Goal: Check status: Check status

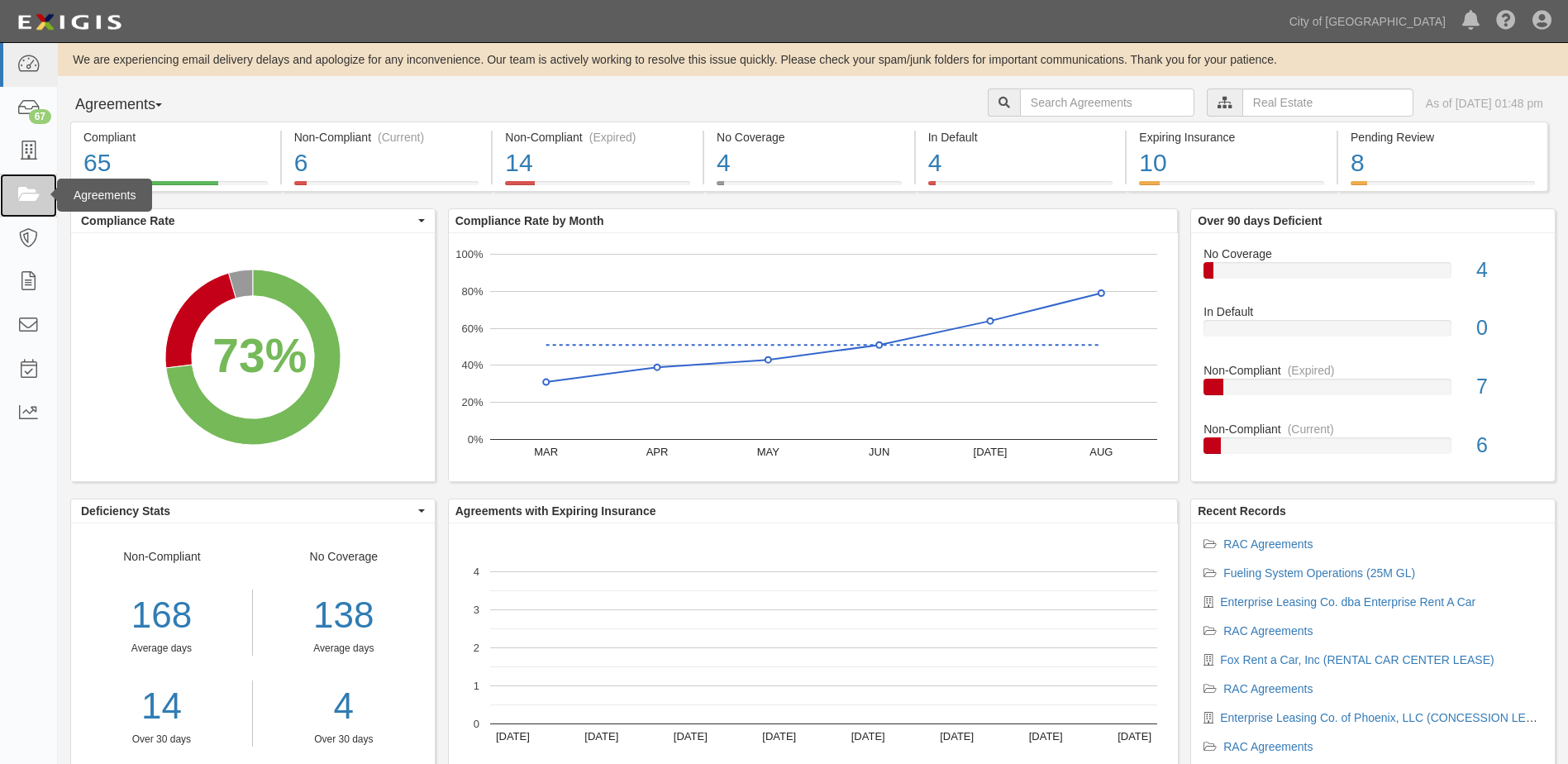
click at [27, 192] on icon at bounding box center [28, 196] width 23 height 19
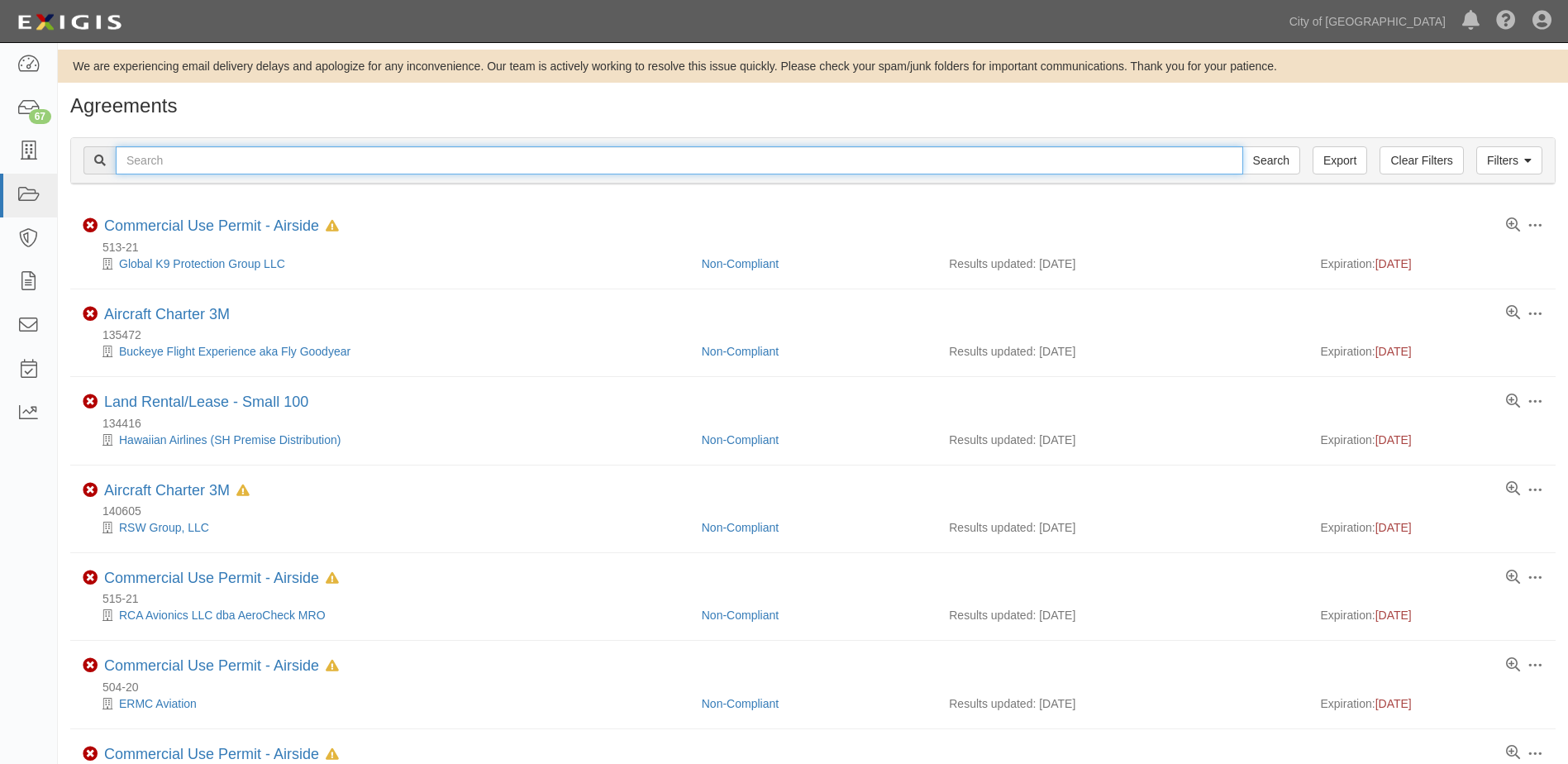
click at [426, 163] on input "text" at bounding box center [678, 160] width 1127 height 28
type input "146613"
click at [1242, 146] on input "Search" at bounding box center [1271, 160] width 58 height 28
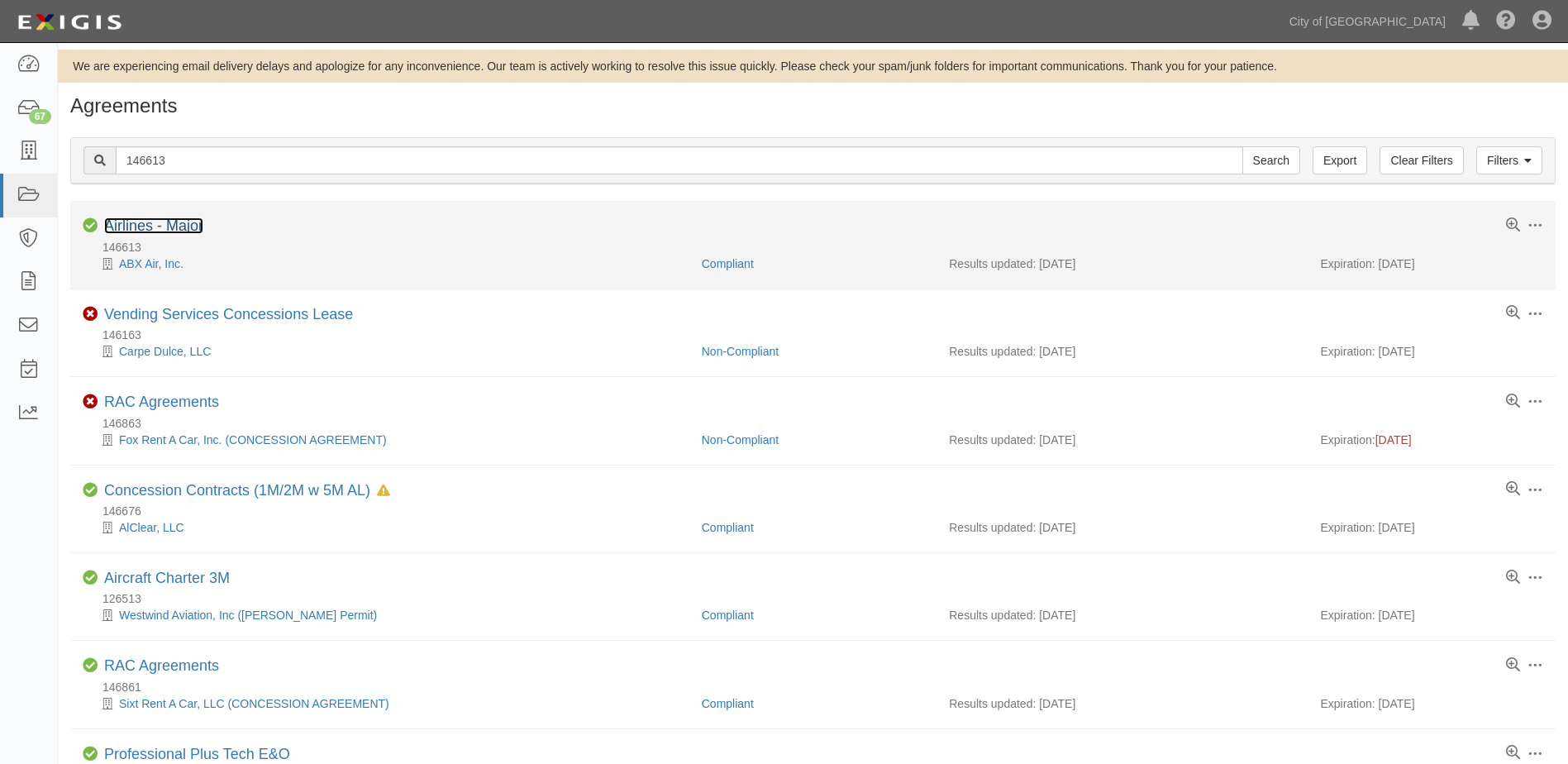
click at [190, 224] on link "Airlines - Major" at bounding box center [153, 225] width 99 height 16
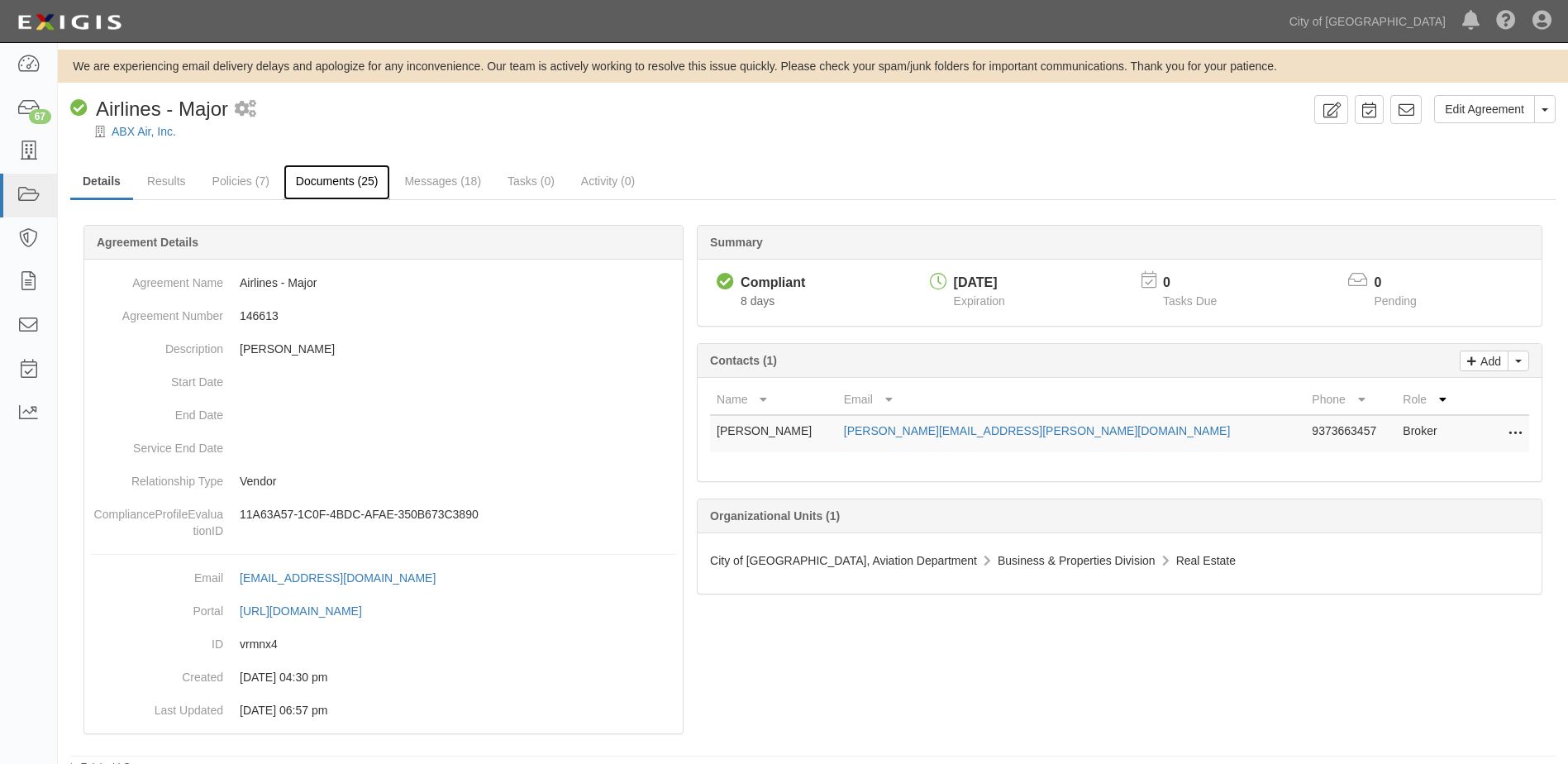
click at [320, 178] on link "Documents (25)" at bounding box center [337, 182] width 108 height 36
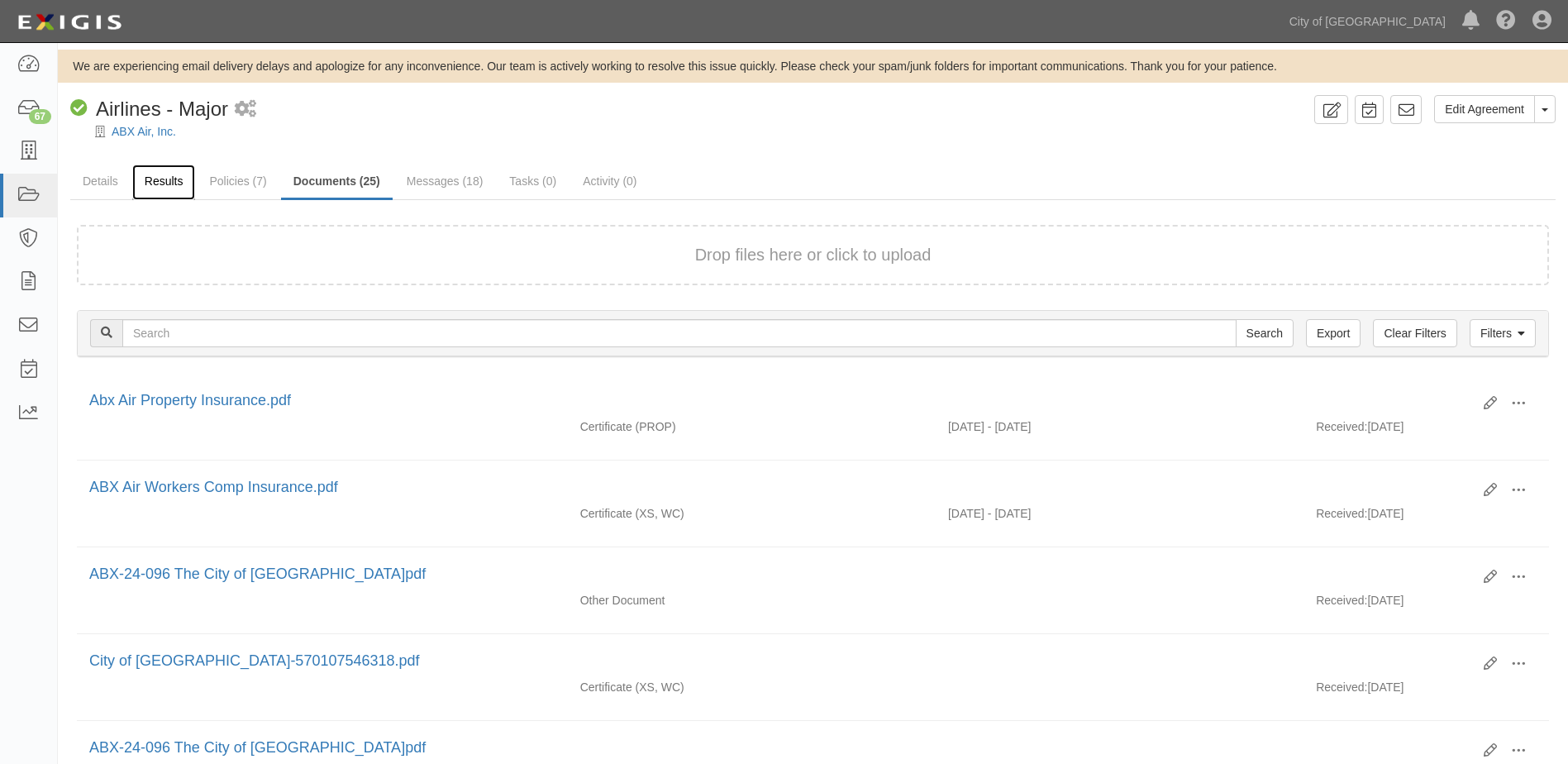
click at [155, 181] on link "Results" at bounding box center [164, 182] width 63 height 36
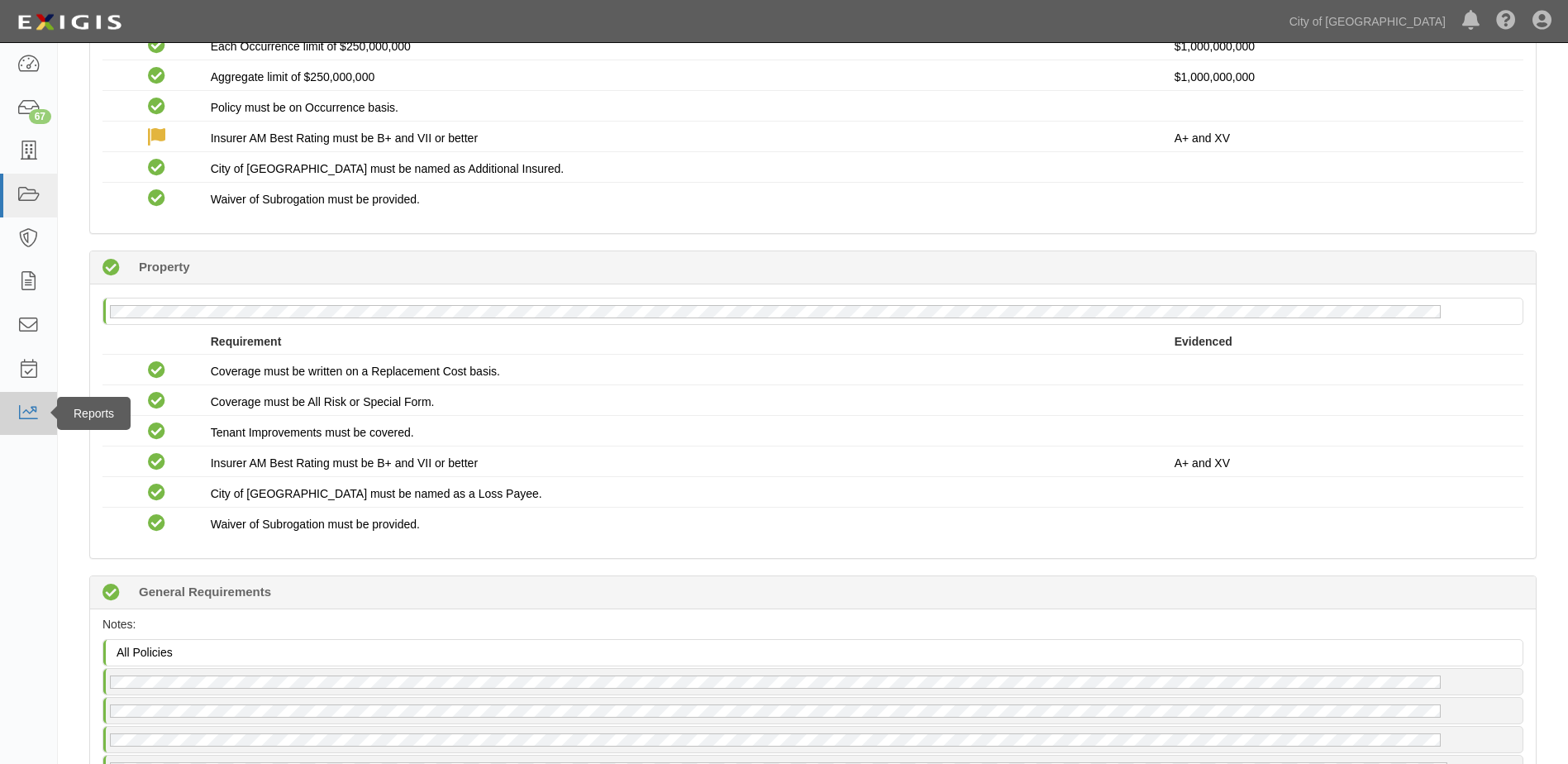
scroll to position [1570, 0]
